Goal: Find specific page/section: Find specific page/section

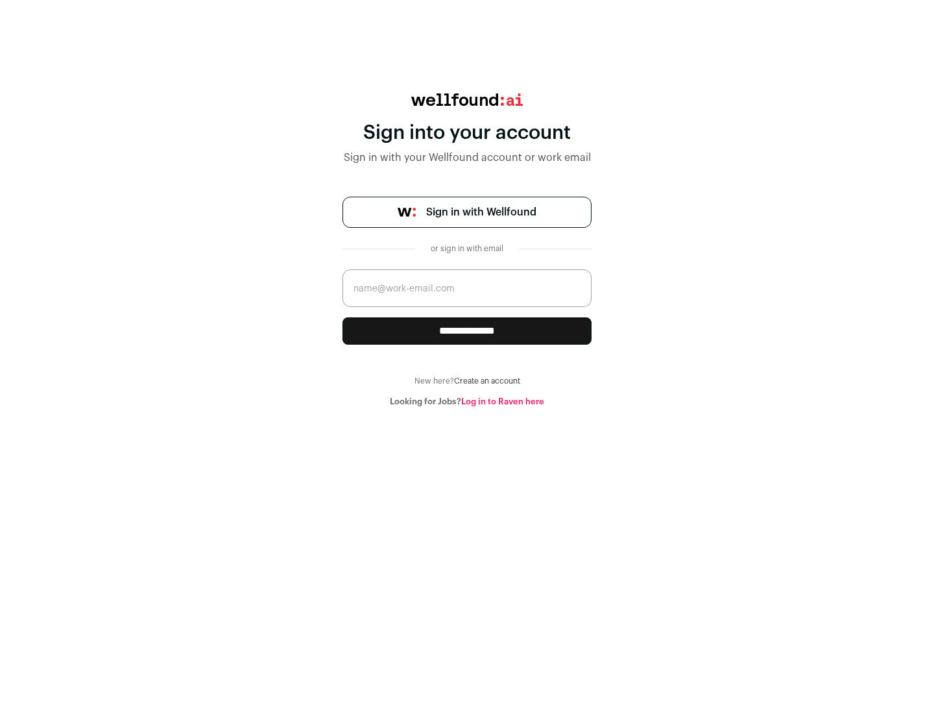
click at [481, 212] on span "Sign in with Wellfound" at bounding box center [481, 212] width 110 height 16
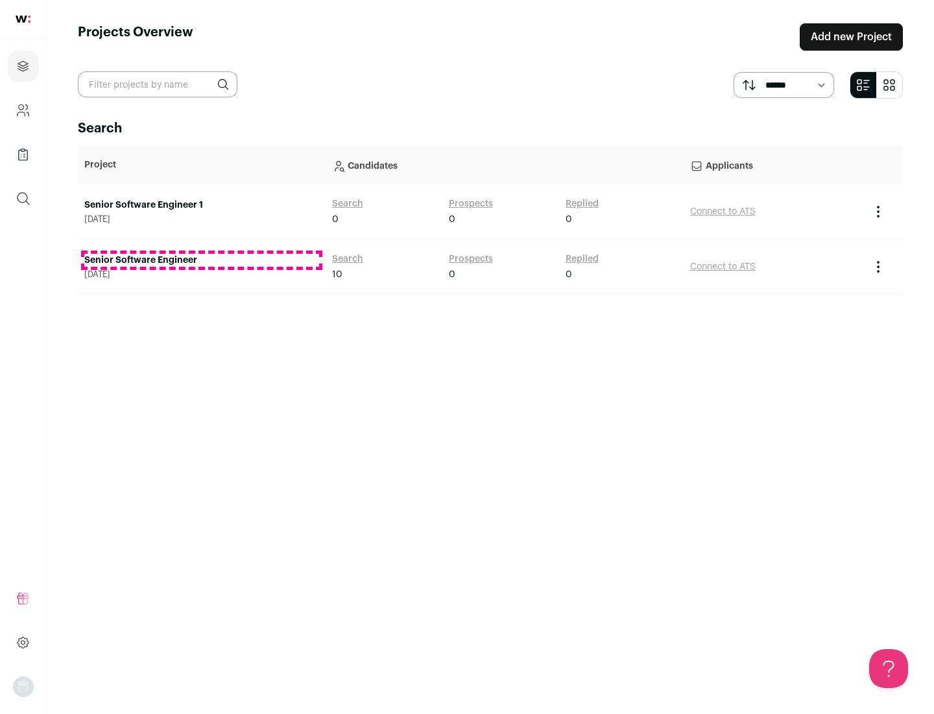
click at [201, 260] on link "Senior Software Engineer" at bounding box center [201, 260] width 235 height 13
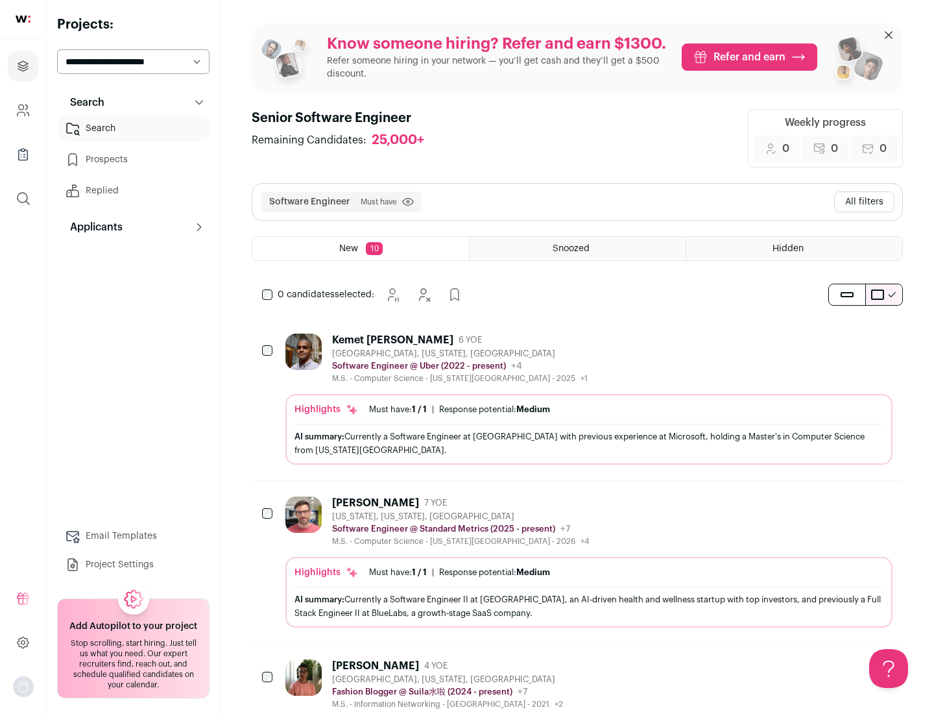
scroll to position [42, 0]
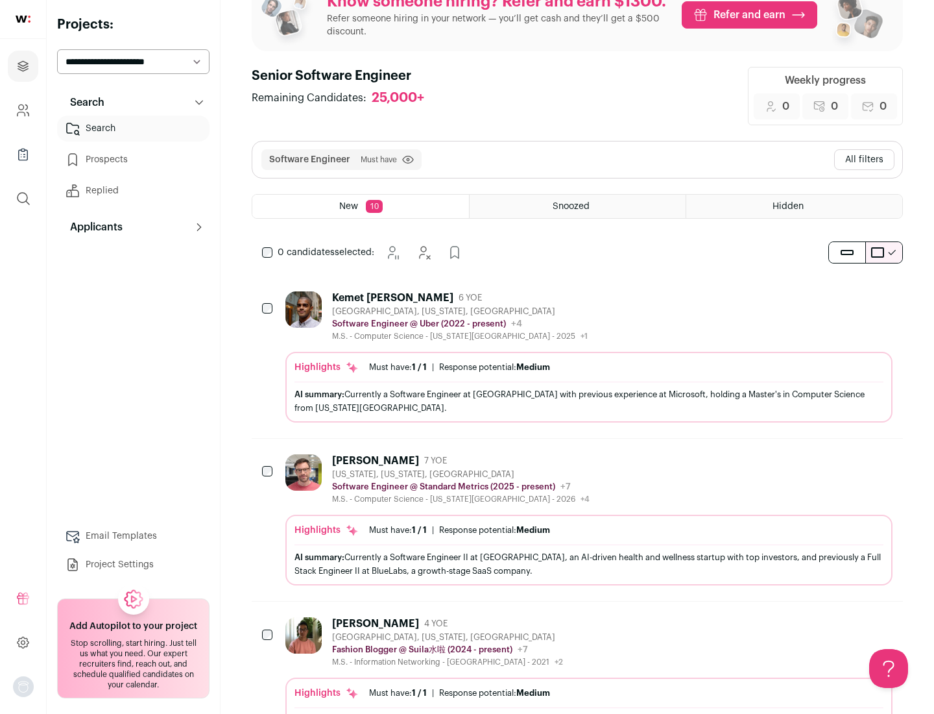
click at [578, 357] on div "Highlights Must have: 1 / 1 How many must haves have been fulfilled? | Response…" at bounding box center [589, 387] width 607 height 71
